Goal: Task Accomplishment & Management: Complete application form

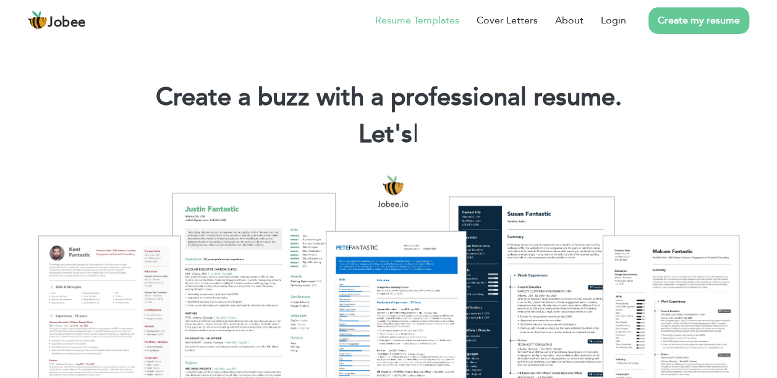
click at [452, 20] on link "Resume Templates" at bounding box center [417, 20] width 84 height 15
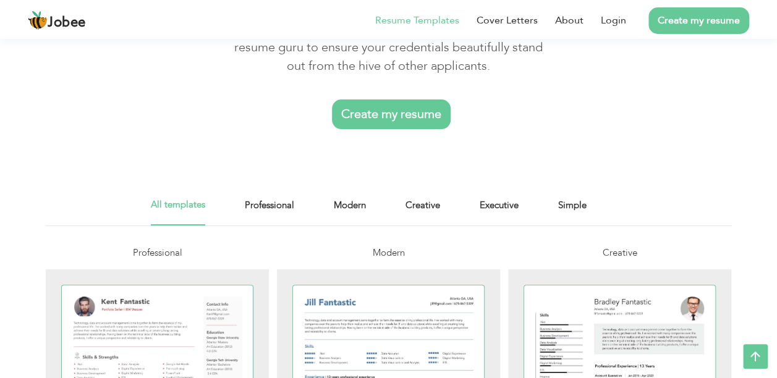
scroll to position [99, 0]
click at [363, 102] on link "Create my resume" at bounding box center [391, 115] width 119 height 30
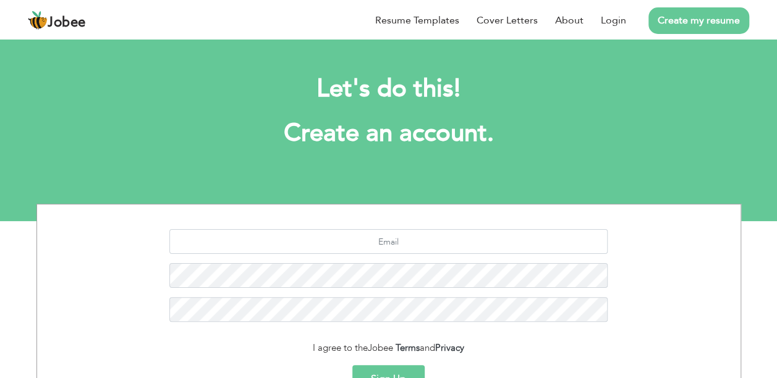
scroll to position [135, 0]
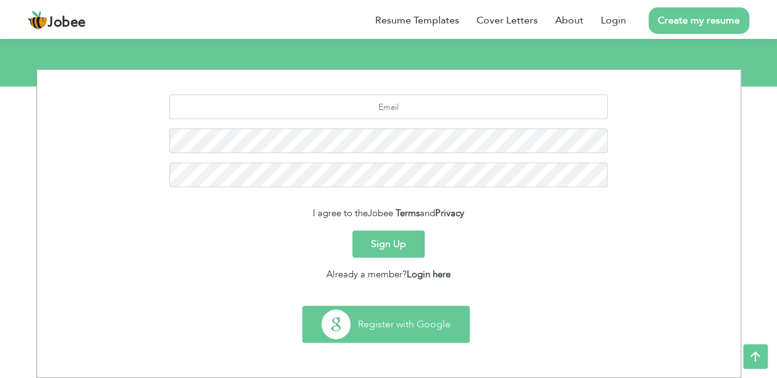
click at [424, 338] on button "Register with Google" at bounding box center [386, 325] width 166 height 36
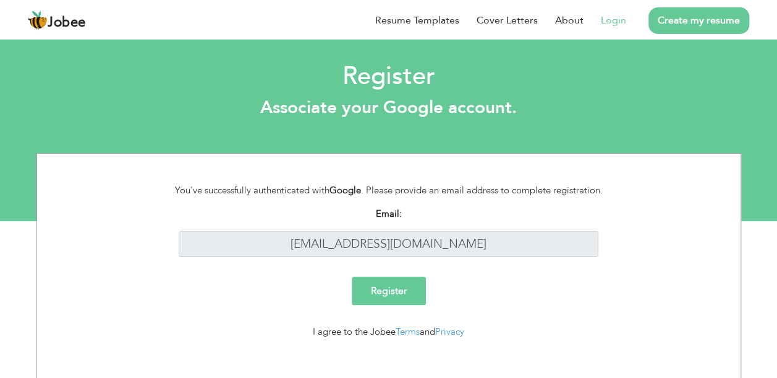
click at [393, 291] on input "Register" at bounding box center [389, 291] width 74 height 28
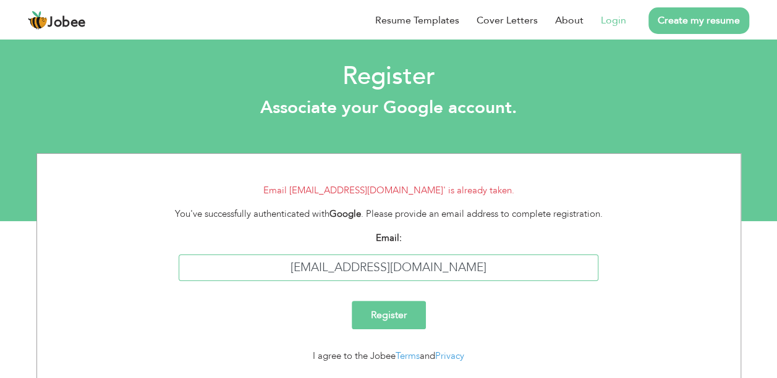
click at [503, 263] on input "abdullahshe298@gmail.com" at bounding box center [389, 268] width 420 height 27
type input "[EMAIL_ADDRESS][DOMAIN_NAME]"
click at [372, 323] on input "Register" at bounding box center [389, 315] width 74 height 28
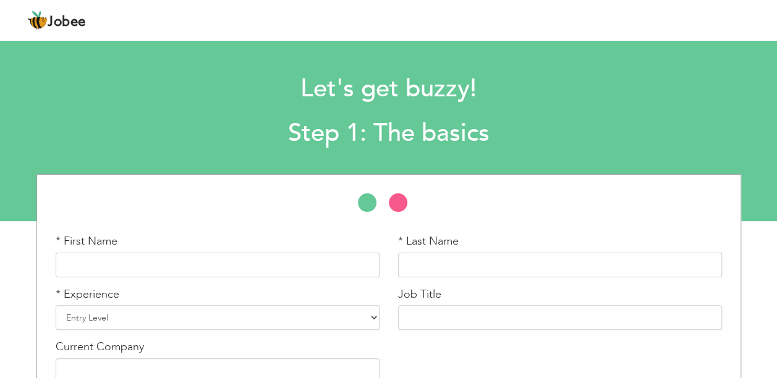
scroll to position [69, 0]
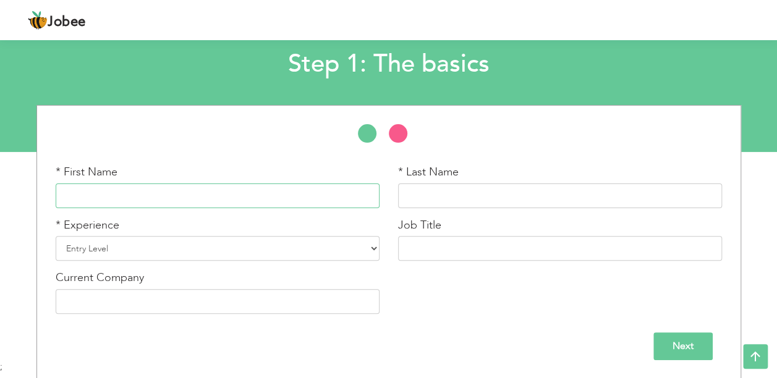
click at [163, 184] on input "text" at bounding box center [218, 196] width 324 height 25
type input "Abdullah"
type input "IqbalAhmedSheikh"
click at [197, 258] on select "Entry Level Less than 1 Year 1 Year 2 Years 3 Years 4 Years 5 Years 6 Years 7 Y…" at bounding box center [218, 248] width 324 height 25
select select "14"
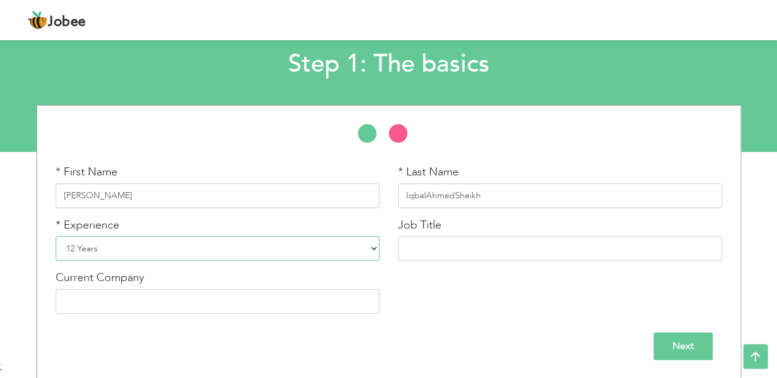
click at [56, 236] on select "Entry Level Less than 1 Year 1 Year 2 Years 3 Years 4 Years 5 Years 6 Years 7 Y…" at bounding box center [218, 248] width 324 height 25
click at [713, 343] on div "Next" at bounding box center [389, 347] width 666 height 28
click at [685, 341] on input "Next" at bounding box center [682, 347] width 59 height 28
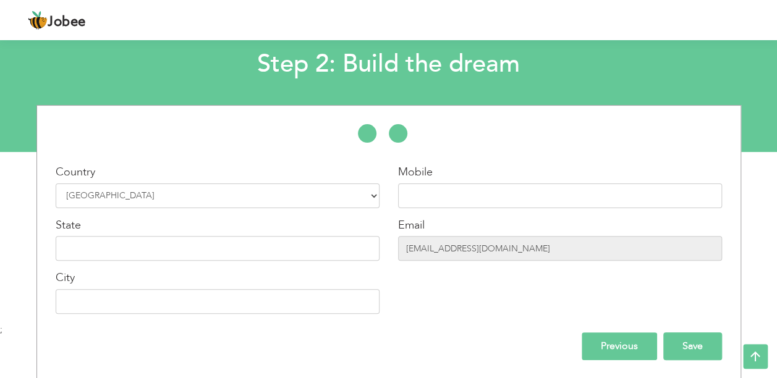
click at [695, 353] on input "Save" at bounding box center [692, 347] width 59 height 28
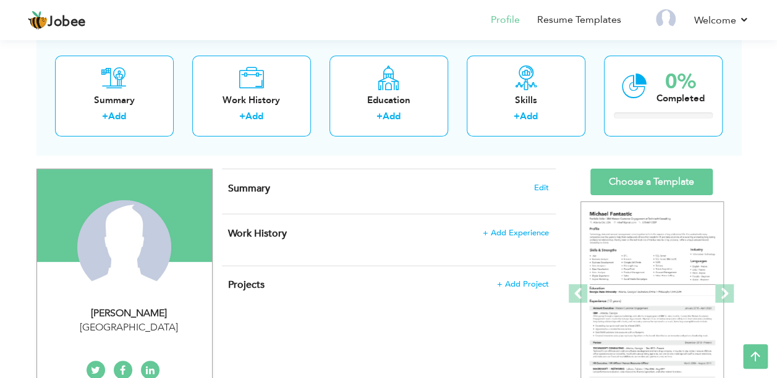
scroll to position [62, 0]
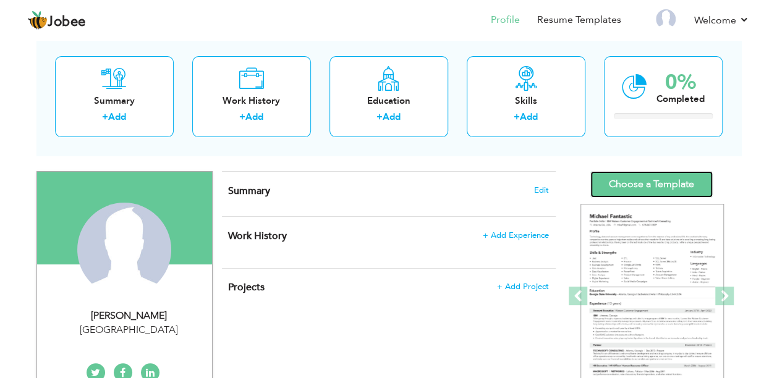
click at [666, 189] on link "Choose a Template" at bounding box center [651, 184] width 122 height 27
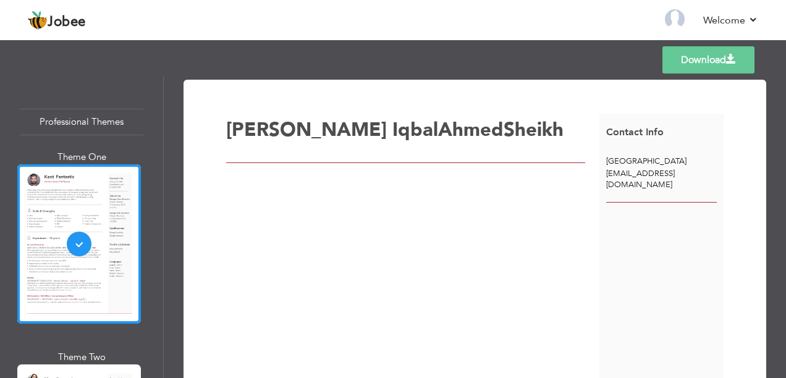
click at [185, 263] on div "Download [PERSON_NAME] Contact Info" at bounding box center [475, 256] width 583 height 352
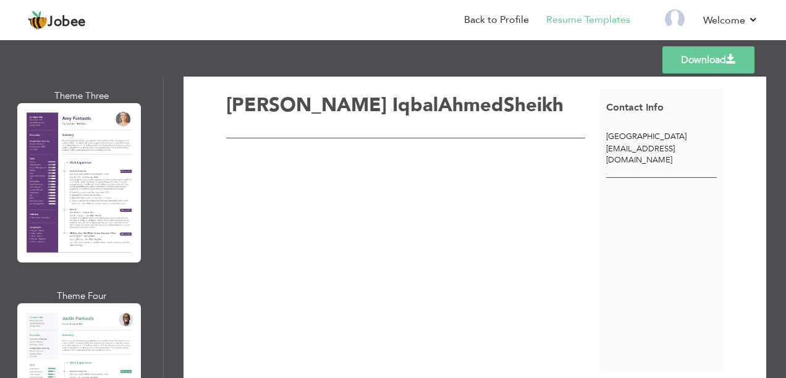
scroll to position [2513, 0]
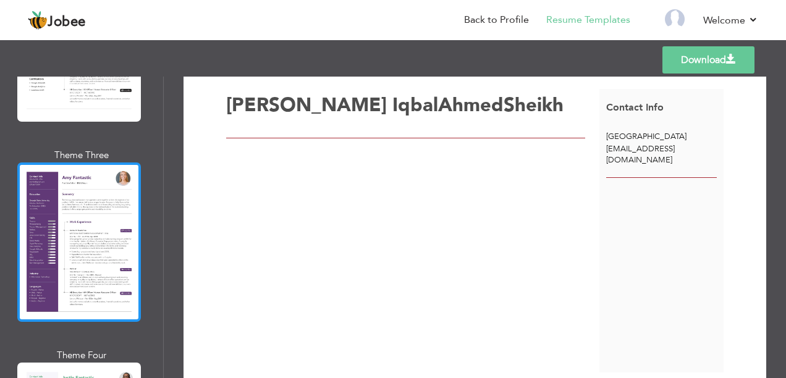
click at [119, 222] on div at bounding box center [79, 242] width 124 height 159
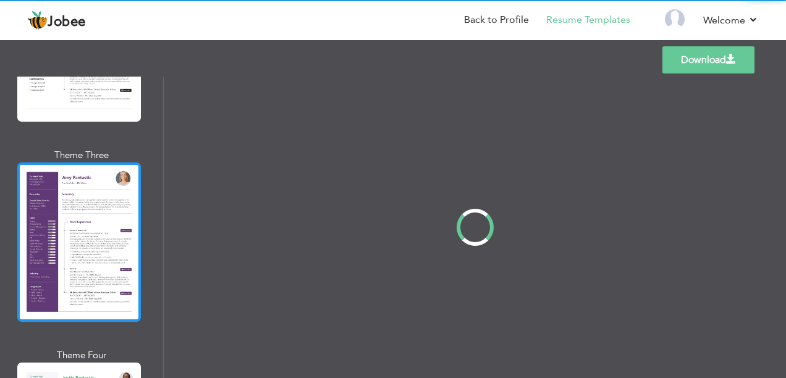
scroll to position [0, 0]
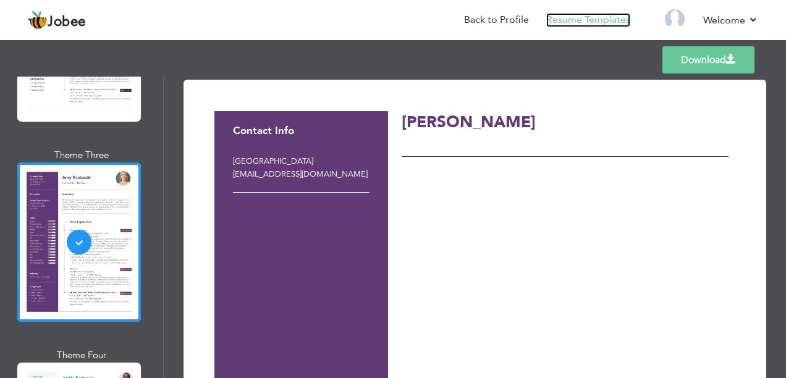
click at [597, 22] on link "Resume Templates" at bounding box center [588, 20] width 84 height 14
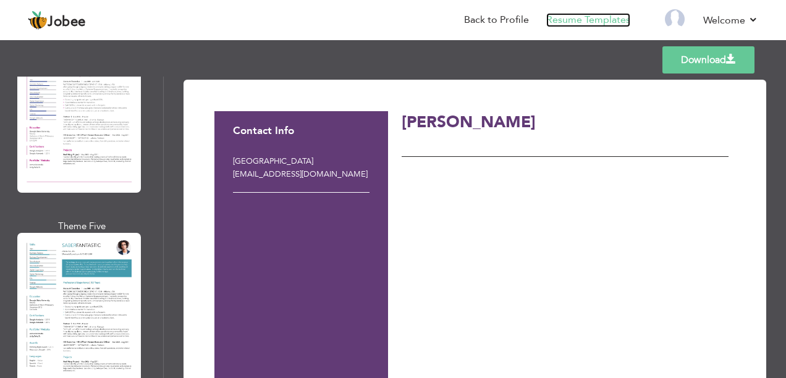
scroll to position [4273, 0]
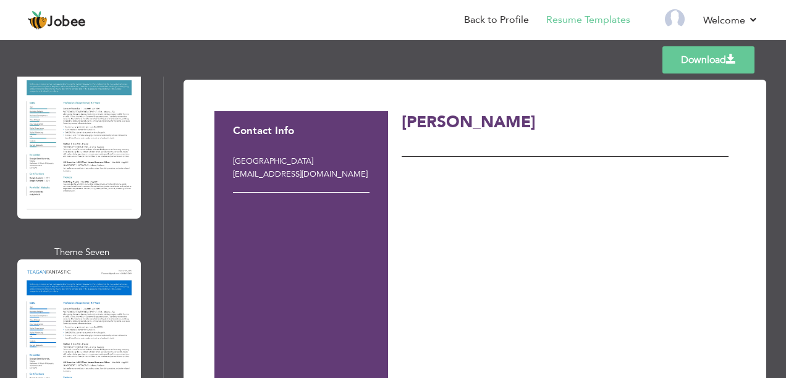
drag, startPoint x: 158, startPoint y: 329, endPoint x: 69, endPoint y: 355, distance: 92.1
click at [69, 355] on div "Professional Themes Theme One Theme Two Theme Three Theme Six" at bounding box center [81, 228] width 163 height 302
drag, startPoint x: 69, startPoint y: 355, endPoint x: 164, endPoint y: 344, distance: 95.2
click at [164, 344] on div "Professional Themes Theme One Theme Two Theme Three Theme Four" at bounding box center [393, 228] width 786 height 302
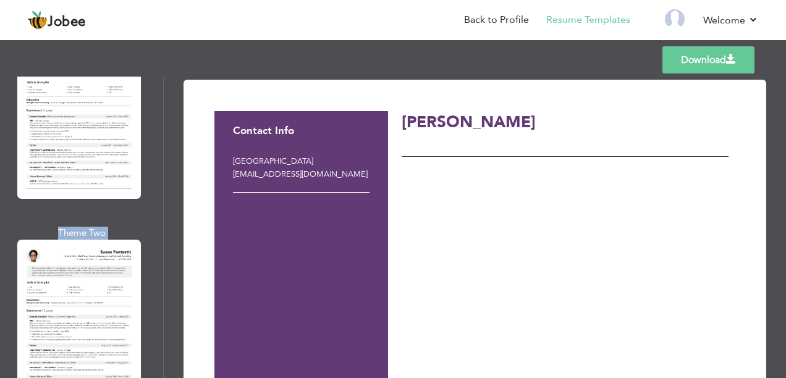
scroll to position [4801, 0]
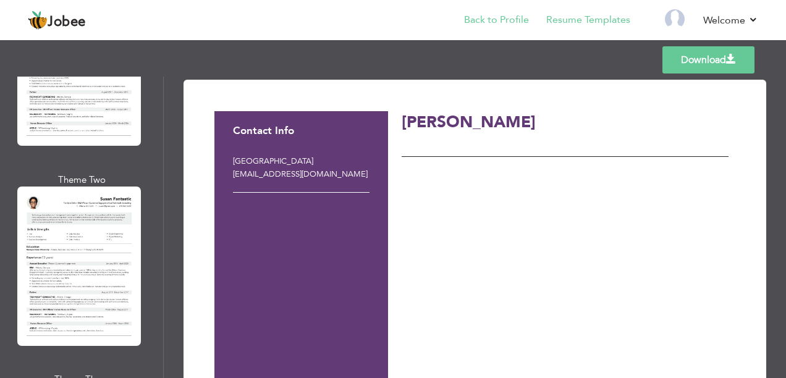
click at [521, 28] on li "Back to Profile" at bounding box center [488, 20] width 82 height 33
click at [509, 22] on link "Back to Profile" at bounding box center [496, 20] width 65 height 14
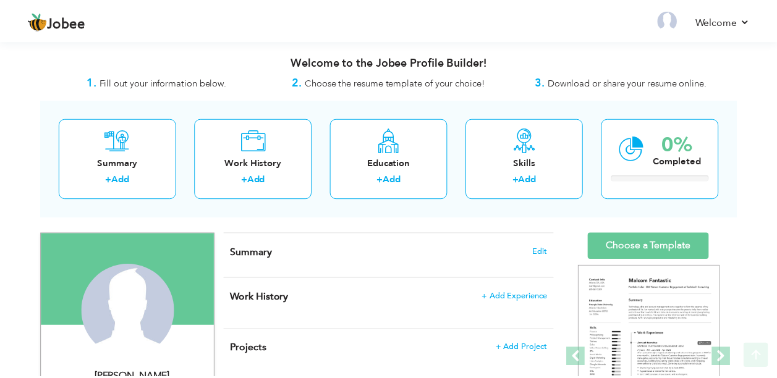
scroll to position [235, 0]
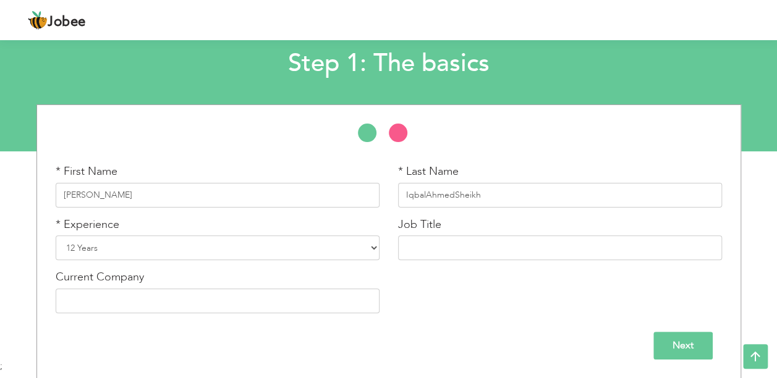
scroll to position [69, 0]
click at [690, 351] on input "Next" at bounding box center [682, 347] width 59 height 28
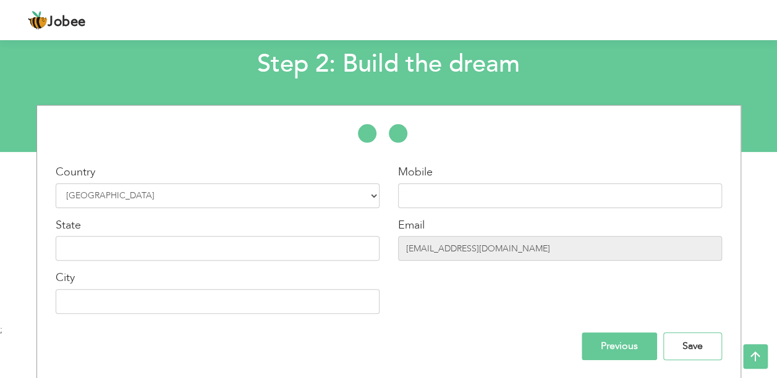
click at [690, 351] on input "Save" at bounding box center [692, 347] width 59 height 28
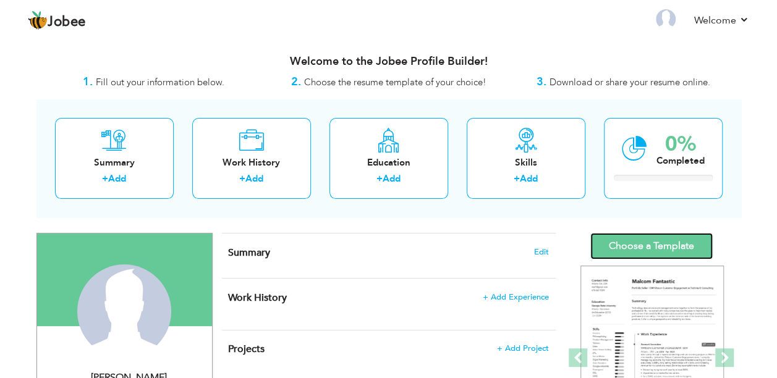
click at [699, 253] on link "Choose a Template" at bounding box center [651, 246] width 122 height 27
click at [681, 237] on link "Choose a Template" at bounding box center [651, 246] width 122 height 27
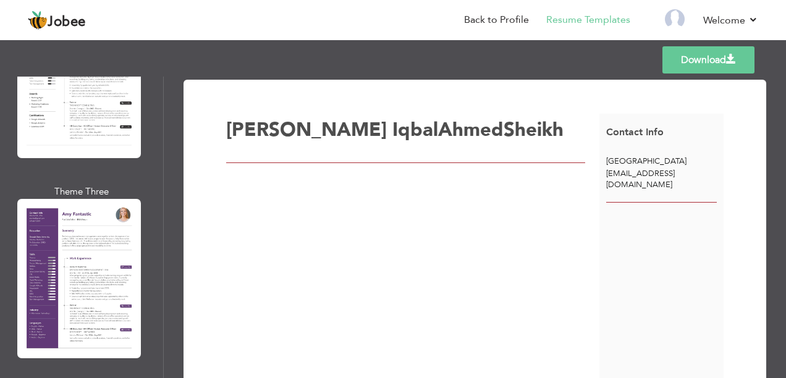
scroll to position [2528, 0]
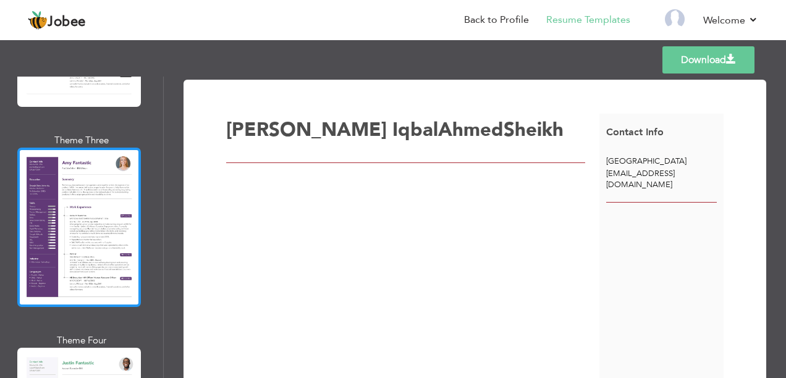
click at [94, 188] on div at bounding box center [79, 227] width 124 height 159
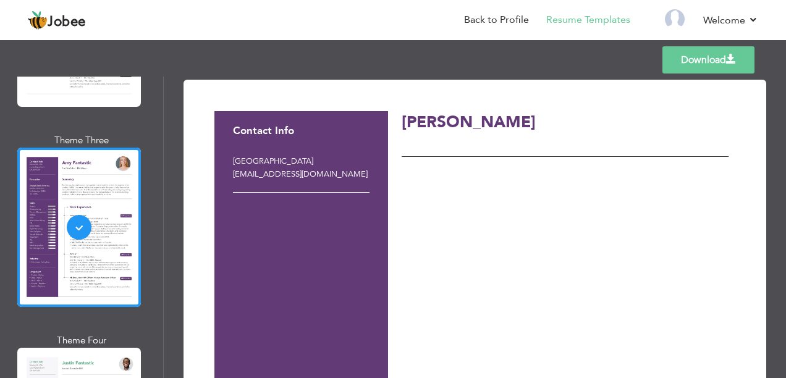
click at [708, 62] on link "Download" at bounding box center [709, 59] width 92 height 27
click at [58, 159] on div at bounding box center [79, 227] width 124 height 159
click at [58, 159] on div "Professional Themes Theme One Theme Two Theme Three Theme Four" at bounding box center [393, 228] width 786 height 302
click at [780, 340] on div "Download Contact Info Pakistan [EMAIL_ADDRESS][DOMAIN_NAME] [PERSON_NAME]" at bounding box center [475, 228] width 622 height 302
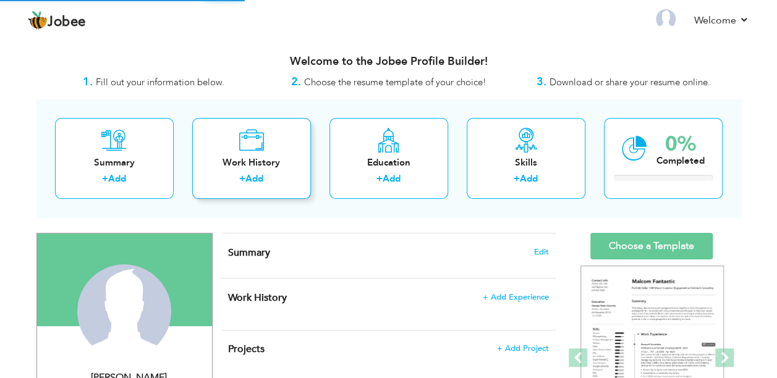
click at [268, 185] on div "+ Add" at bounding box center [251, 180] width 99 height 16
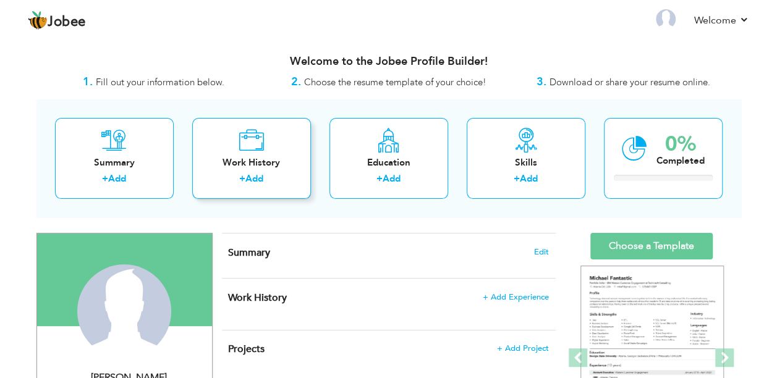
click at [264, 171] on div "Work History + Add" at bounding box center [251, 158] width 119 height 81
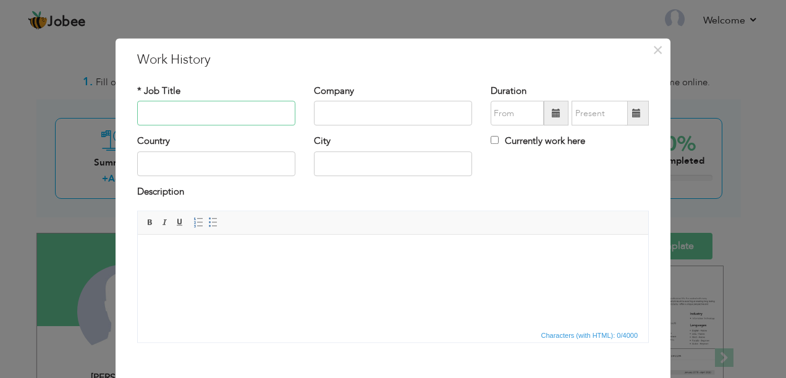
click at [274, 108] on input "text" at bounding box center [216, 113] width 158 height 25
type input "a"
type input "d"
